Goal: Task Accomplishment & Management: Complete application form

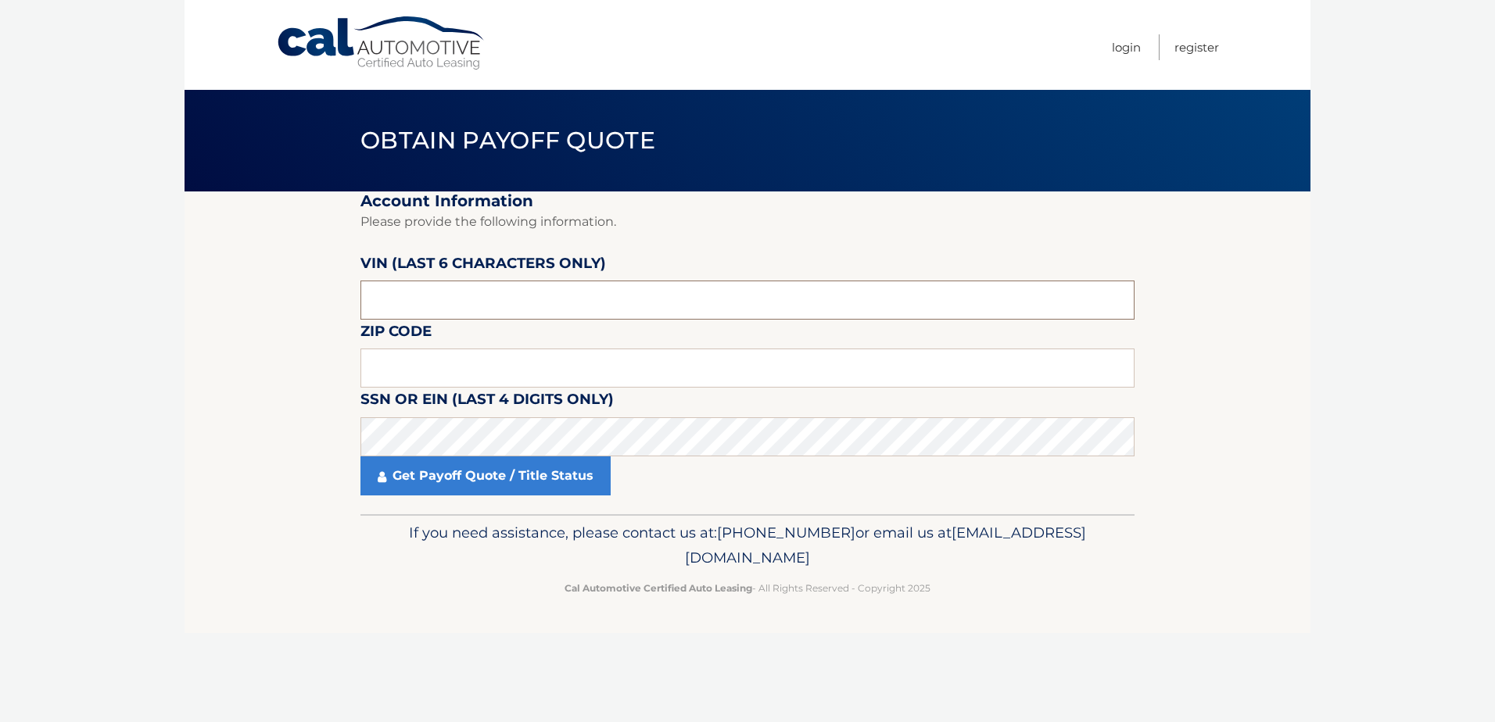
click at [496, 308] on input "text" at bounding box center [747, 300] width 774 height 39
click at [493, 306] on input "text" at bounding box center [747, 300] width 774 height 39
click at [482, 295] on input "text" at bounding box center [747, 300] width 774 height 39
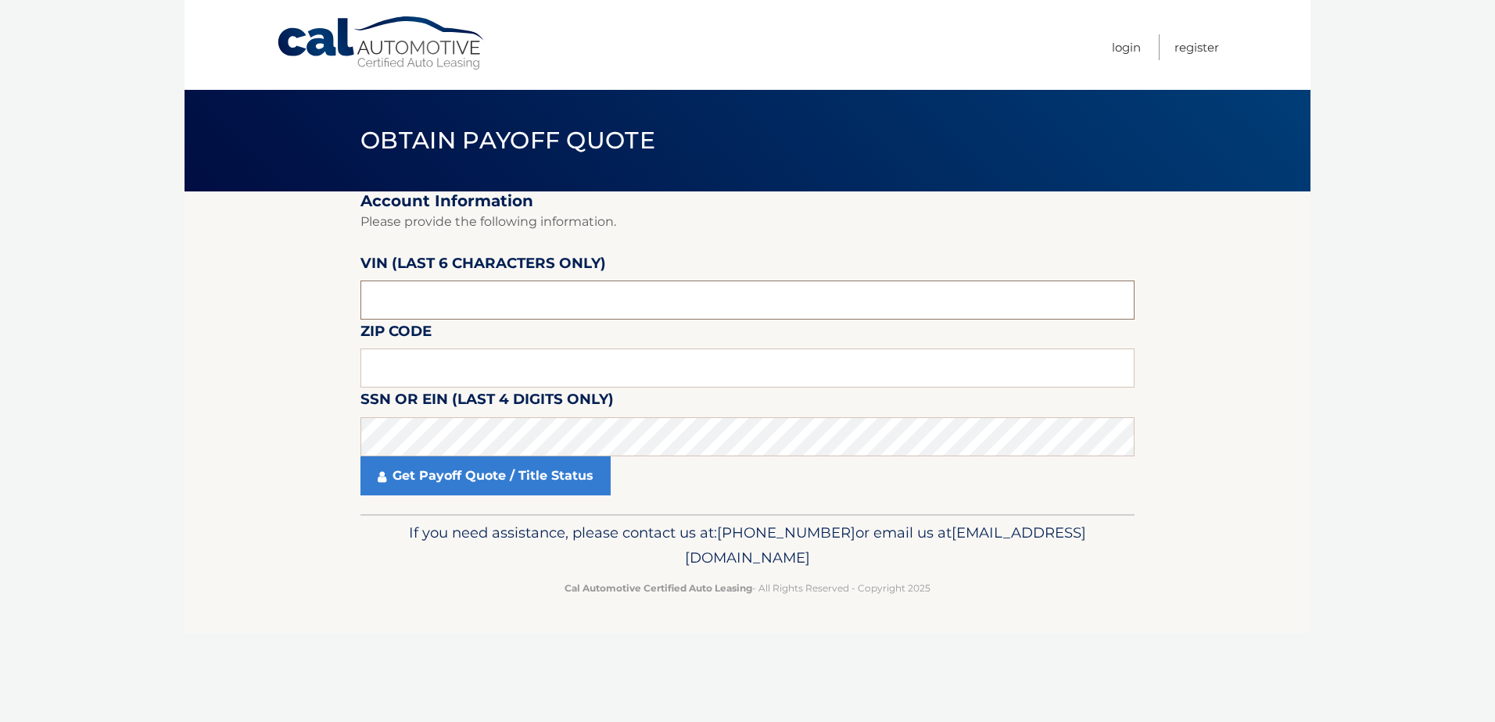
click at [394, 307] on input "text" at bounding box center [747, 300] width 774 height 39
type input "091676"
click at [460, 371] on input "text" at bounding box center [747, 368] width 774 height 39
type input "33604"
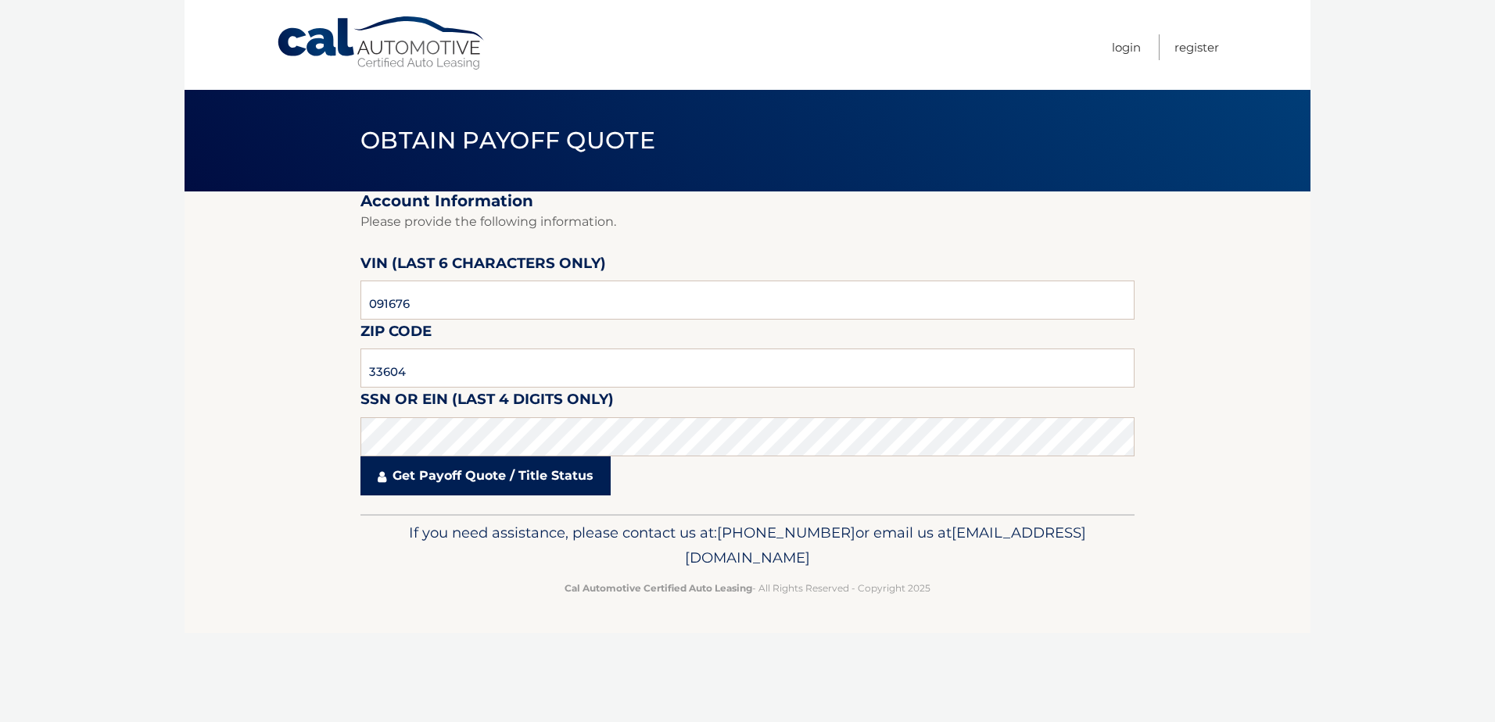
click at [432, 475] on link "Get Payoff Quote / Title Status" at bounding box center [485, 476] width 250 height 39
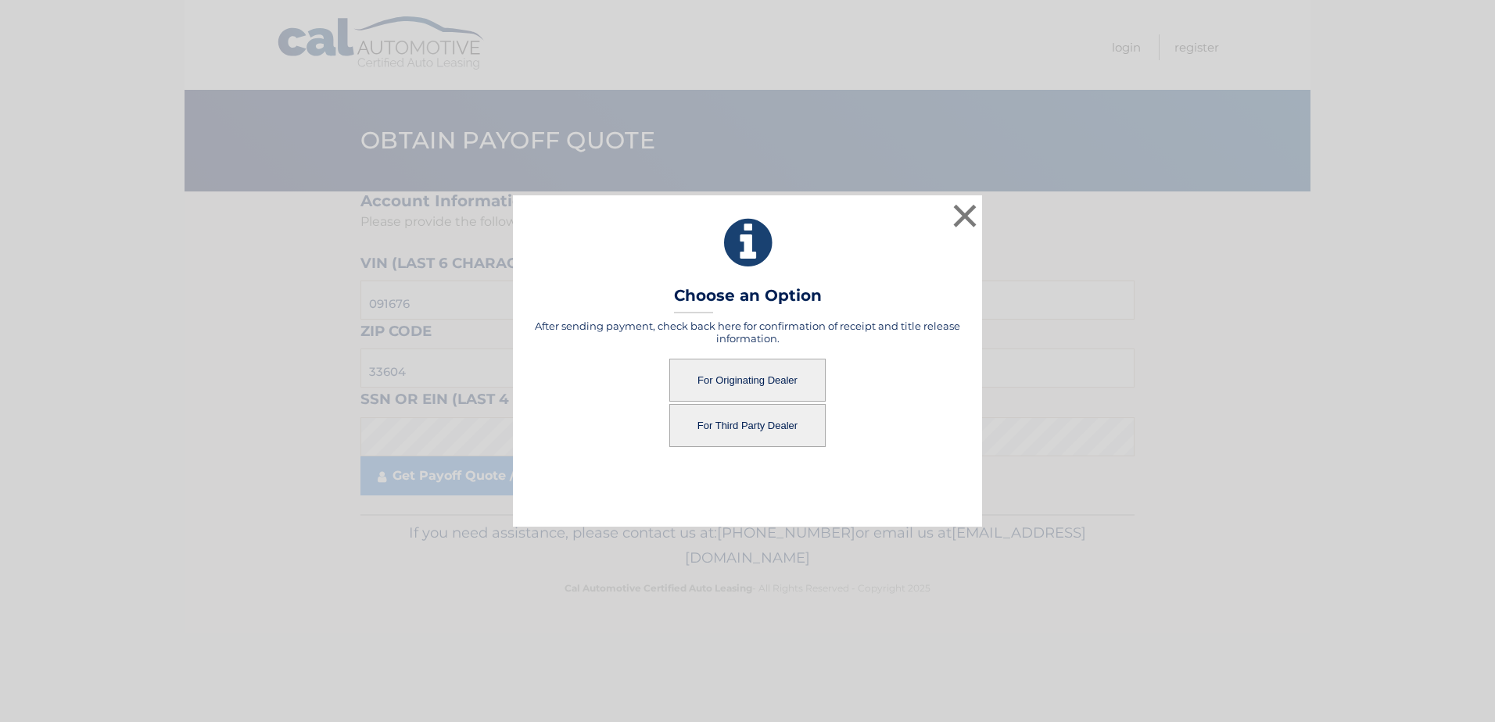
click at [748, 376] on button "For Originating Dealer" at bounding box center [747, 380] width 156 height 43
click at [729, 389] on button "For Originating Dealer" at bounding box center [747, 380] width 156 height 43
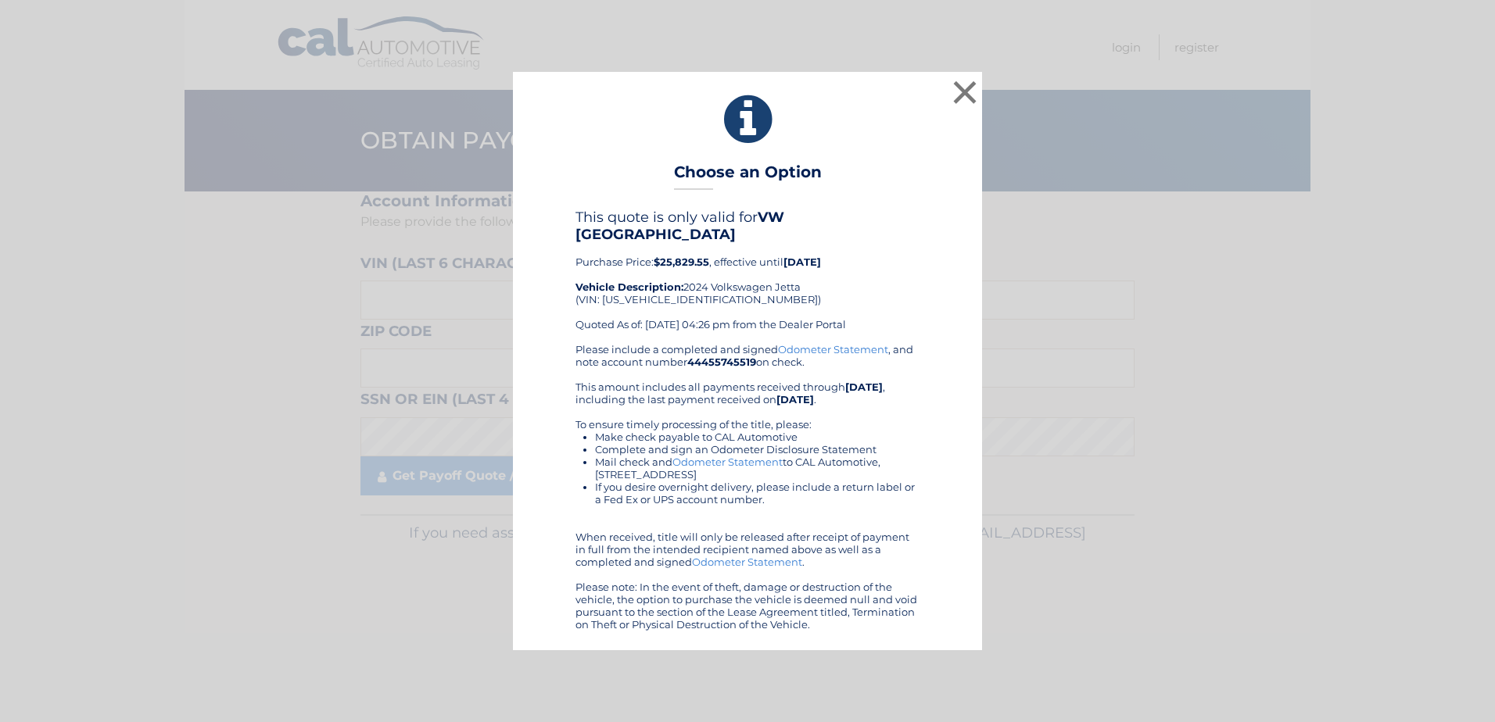
click at [1, 446] on div "× Choose an Option This quote is only valid for VW NORTH TAMPA Purchase Price: …" at bounding box center [747, 361] width 1495 height 722
